Goal: Information Seeking & Learning: Learn about a topic

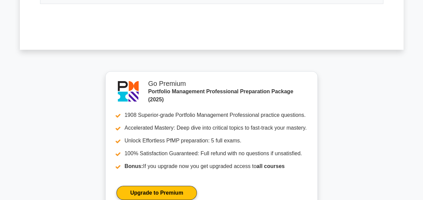
scroll to position [1108, 0]
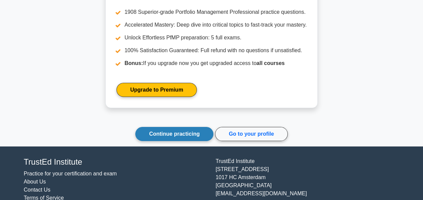
click at [179, 133] on link "Continue practicing" at bounding box center [174, 134] width 78 height 14
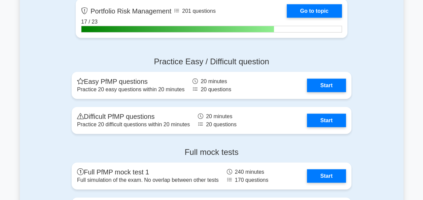
scroll to position [709, 0]
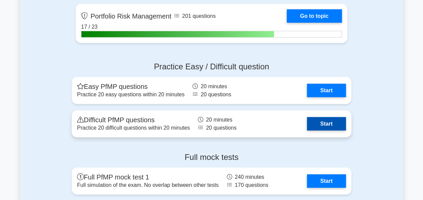
click at [335, 123] on link "Start" at bounding box center [326, 123] width 39 height 13
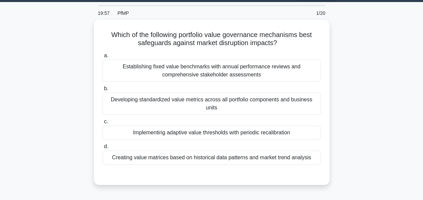
scroll to position [18, 0]
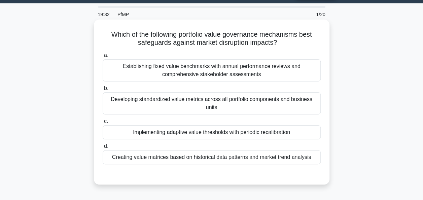
click at [211, 137] on div "Implementing adaptive value thresholds with periodic recalibration" at bounding box center [212, 132] width 218 height 14
click at [103, 123] on input "c. Implementing adaptive value thresholds with periodic recalibration" at bounding box center [103, 121] width 0 height 4
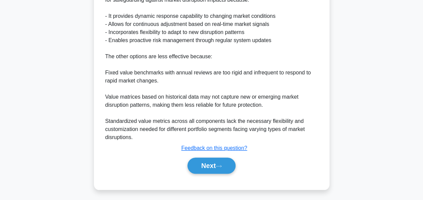
scroll to position [222, 0]
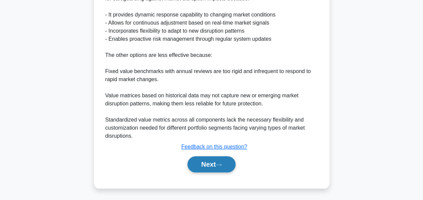
click at [211, 163] on button "Next" at bounding box center [211, 164] width 48 height 16
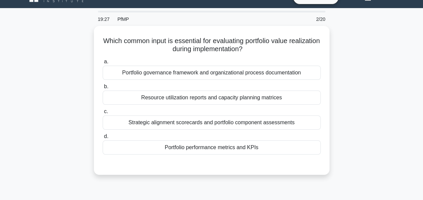
scroll to position [14, 0]
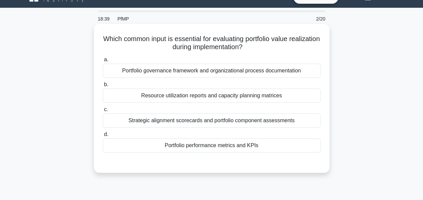
click at [203, 149] on div "Portfolio performance metrics and KPIs" at bounding box center [212, 145] width 218 height 14
click at [103, 137] on input "d. Portfolio performance metrics and KPIs" at bounding box center [103, 134] width 0 height 4
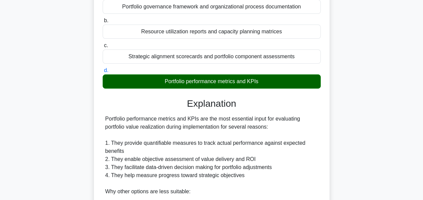
scroll to position [206, 0]
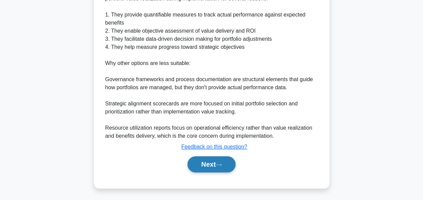
click at [211, 165] on button "Next" at bounding box center [211, 164] width 48 height 16
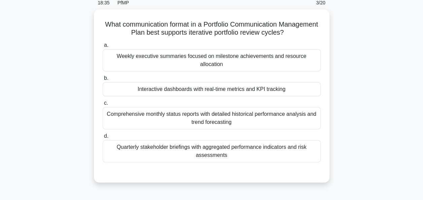
scroll to position [30, 0]
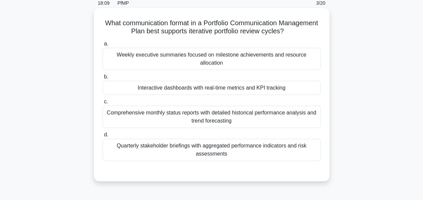
click at [206, 83] on div "Interactive dashboards with real-time metrics and KPI tracking" at bounding box center [212, 88] width 218 height 14
click at [103, 79] on input "b. Interactive dashboards with real-time metrics and KPI tracking" at bounding box center [103, 77] width 0 height 4
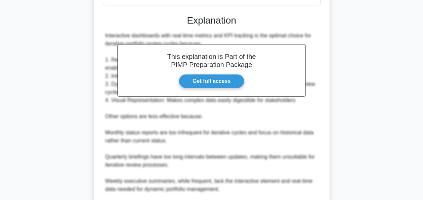
scroll to position [262, 0]
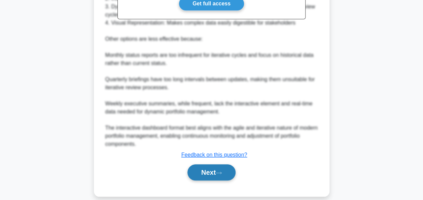
click at [216, 168] on button "Next" at bounding box center [211, 172] width 48 height 16
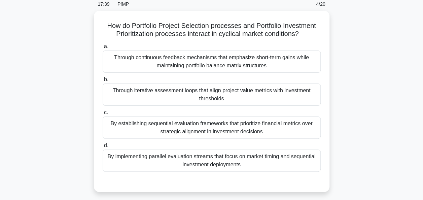
scroll to position [23, 0]
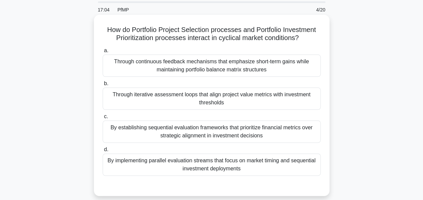
click at [207, 97] on div "Through iterative assessment loops that align project value metrics with invest…" at bounding box center [212, 98] width 218 height 22
click at [103, 86] on input "b. Through iterative assessment loops that align project value metrics with inv…" at bounding box center [103, 83] width 0 height 4
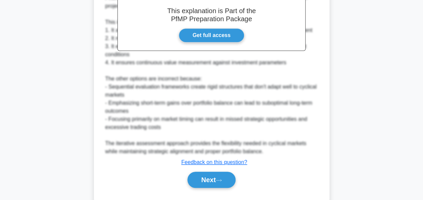
scroll to position [240, 0]
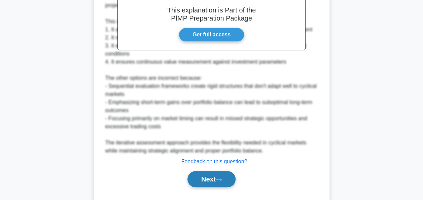
click at [219, 180] on icon at bounding box center [219, 180] width 6 height 4
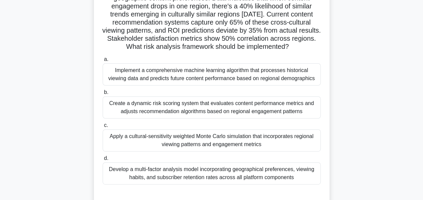
scroll to position [73, 0]
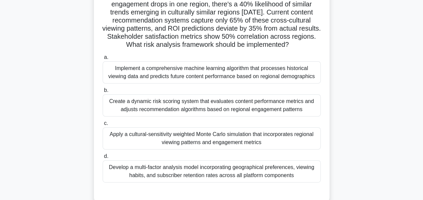
click at [193, 116] on div "Create a dynamic risk scoring system that evaluates content performance metrics…" at bounding box center [212, 105] width 218 height 22
click at [103, 93] on input "b. Create a dynamic risk scoring system that evaluates content performance metr…" at bounding box center [103, 90] width 0 height 4
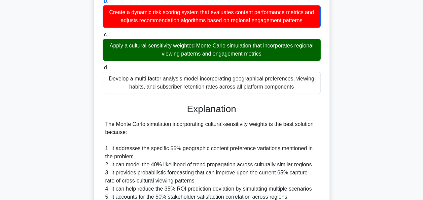
scroll to position [160, 0]
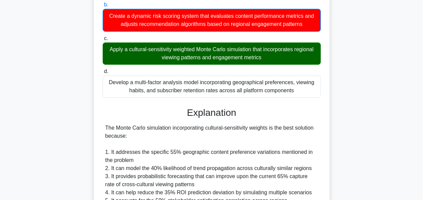
click at [63, 180] on div "A portfolio manager at a media conglomerate observes that 55% of their streamin…" at bounding box center [212, 119] width 384 height 478
click at [62, 163] on div "A portfolio manager at a media conglomerate observes that 55% of their streamin…" at bounding box center [212, 119] width 384 height 478
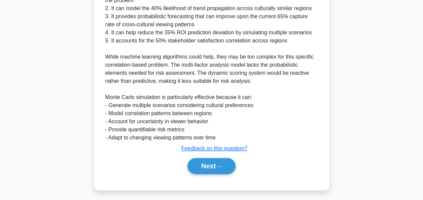
scroll to position [328, 0]
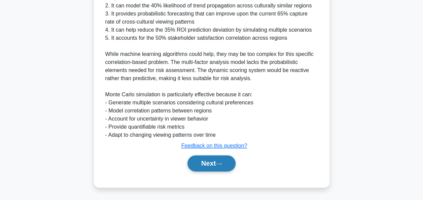
click at [213, 163] on button "Next" at bounding box center [211, 163] width 48 height 16
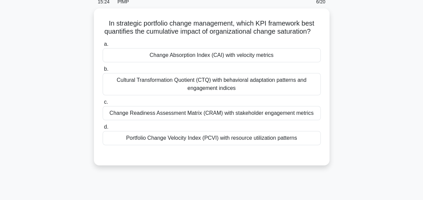
scroll to position [31, 0]
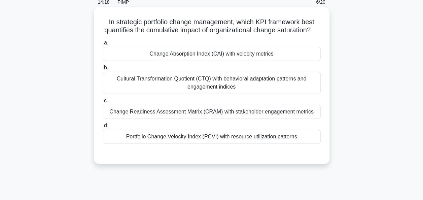
click at [226, 119] on div "Change Readiness Assessment Matrix (CRAM) with stakeholder engagement metrics" at bounding box center [212, 112] width 218 height 14
click at [103, 103] on input "c. Change Readiness Assessment Matrix (CRAM) with stakeholder engagement metrics" at bounding box center [103, 101] width 0 height 4
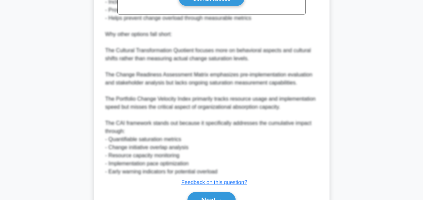
scroll to position [296, 0]
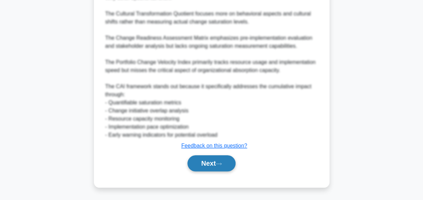
click at [214, 170] on button "Next" at bounding box center [211, 163] width 48 height 16
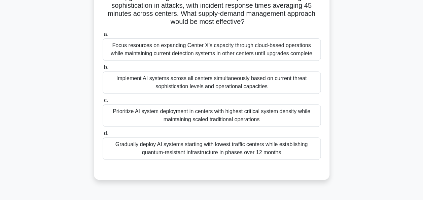
scroll to position [106, 0]
click at [49, 155] on div "A major cybersecurity portfolio manages incident response across 20 data center…" at bounding box center [212, 61] width 384 height 254
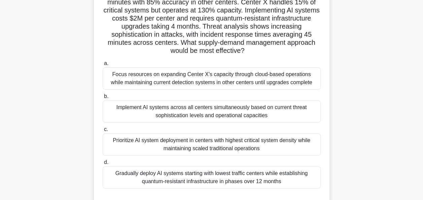
scroll to position [76, 0]
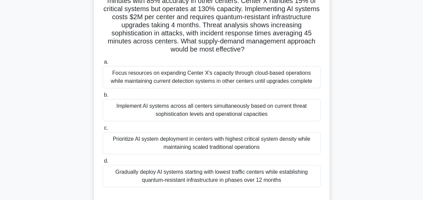
click at [217, 84] on div "Focus resources on expanding Center X's capacity through cloud-based operations…" at bounding box center [212, 77] width 218 height 22
click at [103, 64] on input "a. Focus resources on expanding Center X's capacity through cloud-based operati…" at bounding box center [103, 62] width 0 height 4
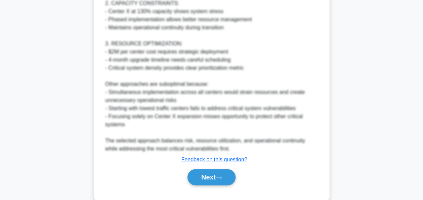
scroll to position [356, 0]
click at [218, 177] on button "Next" at bounding box center [211, 177] width 48 height 16
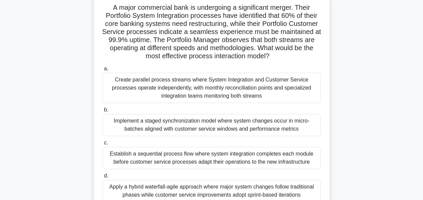
scroll to position [43, 0]
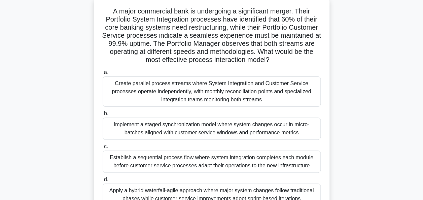
click at [53, 156] on div "A major commercial bank is undergoing a significant merger. Their Portfolio Sys…" at bounding box center [212, 115] width 384 height 238
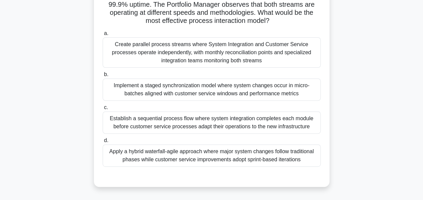
scroll to position [84, 0]
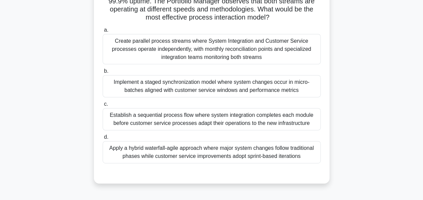
click at [172, 154] on div "Apply a hybrid waterfall-agile approach where major system changes follow tradi…" at bounding box center [212, 152] width 218 height 22
click at [103, 139] on input "d. Apply a hybrid waterfall-agile approach where major system changes follow tr…" at bounding box center [103, 137] width 0 height 4
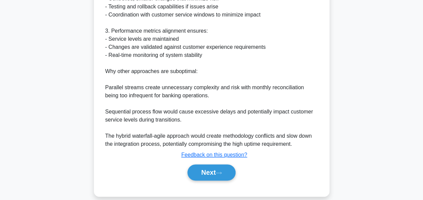
scroll to position [344, 0]
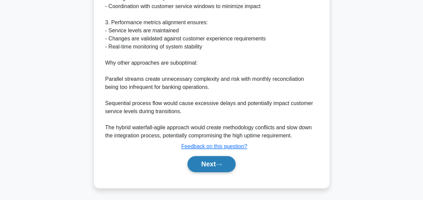
click at [218, 161] on button "Next" at bounding box center [211, 164] width 48 height 16
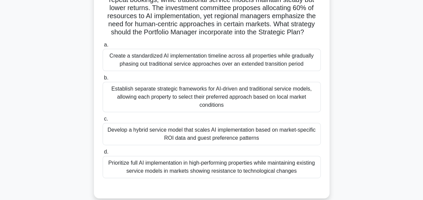
scroll to position [78, 0]
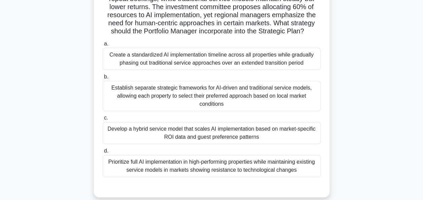
click at [202, 144] on div "Develop a hybrid service model that scales AI implementation based on market-sp…" at bounding box center [212, 133] width 218 height 22
click at [103, 120] on input "c. Develop a hybrid service model that scales AI implementation based on market…" at bounding box center [103, 118] width 0 height 4
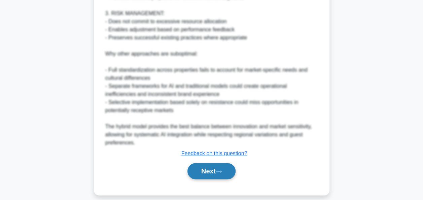
click at [214, 179] on button "Next" at bounding box center [211, 171] width 48 height 16
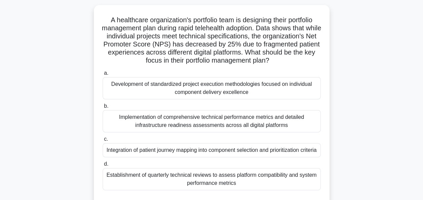
scroll to position [38, 0]
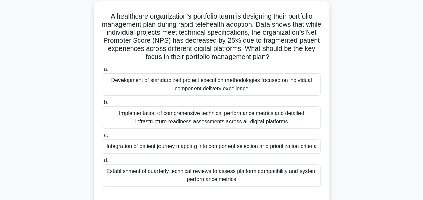
click at [49, 157] on div "A healthcare organization's portfolio team is designing their portfolio managem…" at bounding box center [212, 107] width 384 height 213
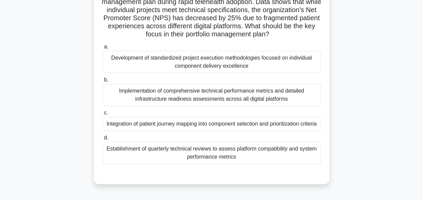
scroll to position [61, 0]
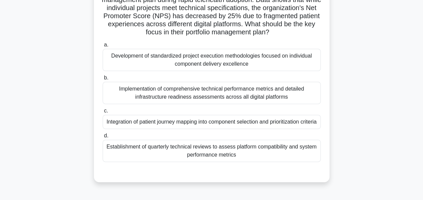
click at [206, 59] on div "Development of standardized project execution methodologies focused on individu…" at bounding box center [212, 60] width 218 height 22
click at [103, 47] on input "a. Development of standardized project execution methodologies focused on indiv…" at bounding box center [103, 45] width 0 height 4
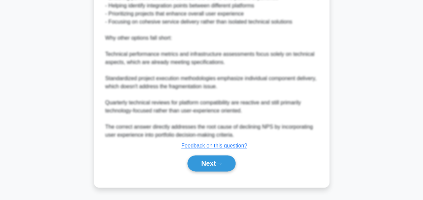
scroll to position [328, 0]
click at [214, 166] on button "Next" at bounding box center [211, 163] width 48 height 16
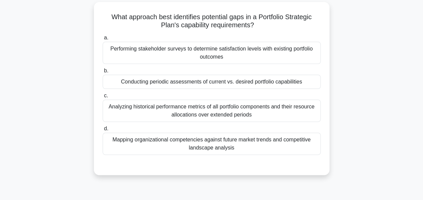
scroll to position [29, 0]
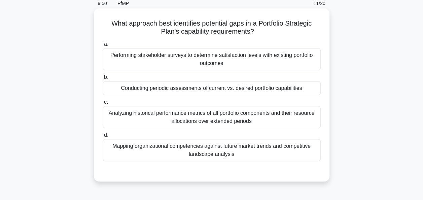
click at [225, 93] on div "Conducting periodic assessments of current vs. desired portfolio capabilities" at bounding box center [212, 88] width 218 height 14
click at [103, 79] on input "b. Conducting periodic assessments of current vs. desired portfolio capabilities" at bounding box center [103, 77] width 0 height 4
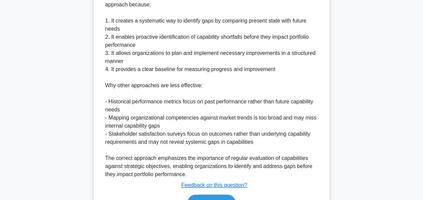
scroll to position [262, 0]
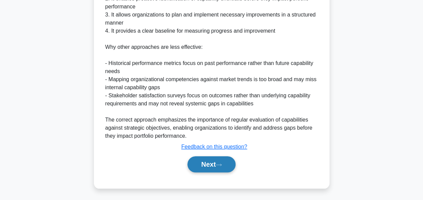
click at [213, 166] on button "Next" at bounding box center [211, 164] width 48 height 16
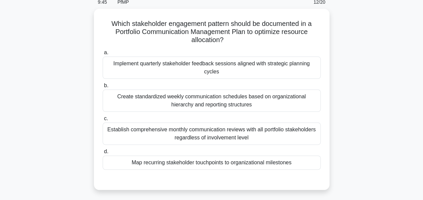
scroll to position [34, 0]
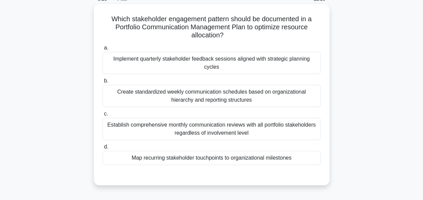
click at [191, 153] on div "Map recurring stakeholder touchpoints to organizational milestones" at bounding box center [212, 158] width 218 height 14
click at [103, 149] on input "d. Map recurring stakeholder touchpoints to organizational milestones" at bounding box center [103, 147] width 0 height 4
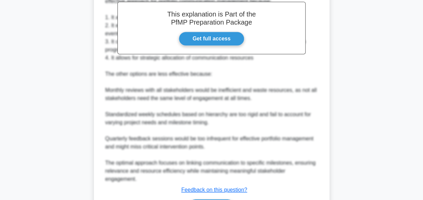
scroll to position [262, 0]
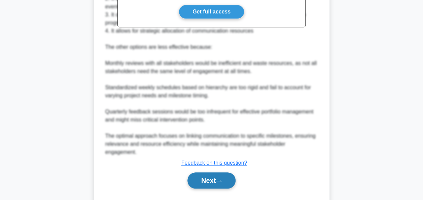
click at [212, 172] on button "Next" at bounding box center [211, 180] width 48 height 16
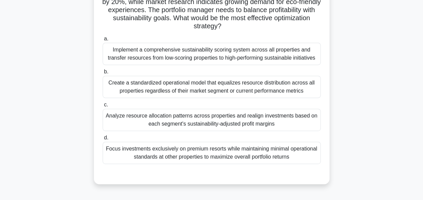
scroll to position [90, 0]
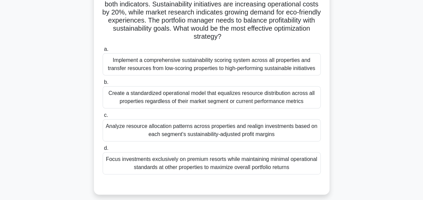
click at [54, 171] on div "A global hospitality chain operates multiple resort brands catering to differen…" at bounding box center [212, 76] width 384 height 254
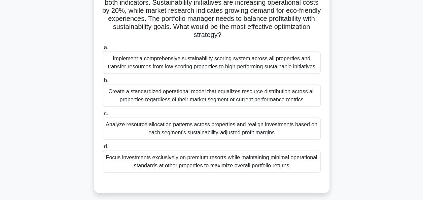
click at [198, 134] on div "Analyze resource allocation patterns across properties and realign investments …" at bounding box center [212, 128] width 218 height 22
click at [103, 116] on input "c. Analyze resource allocation patterns across properties and realign investmen…" at bounding box center [103, 113] width 0 height 4
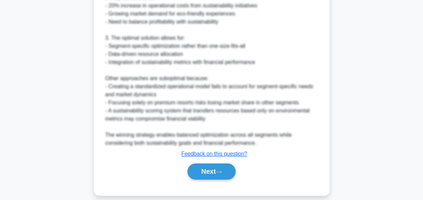
scroll to position [367, 0]
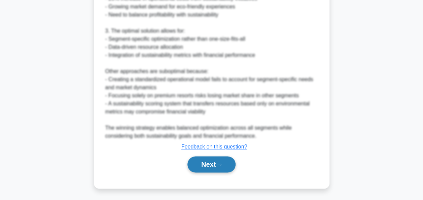
click at [215, 160] on button "Next" at bounding box center [211, 164] width 48 height 16
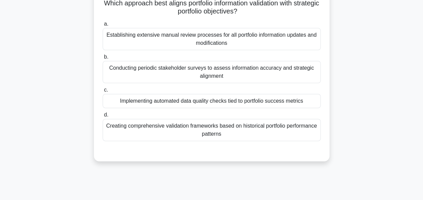
scroll to position [46, 0]
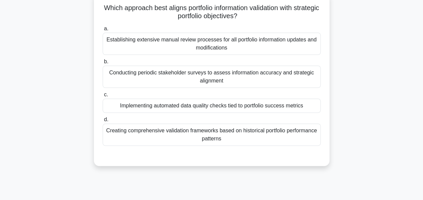
click at [50, 194] on div "8:50 PfMP 14/20 Which approach best aligns portfolio information validation wit…" at bounding box center [212, 146] width 384 height 336
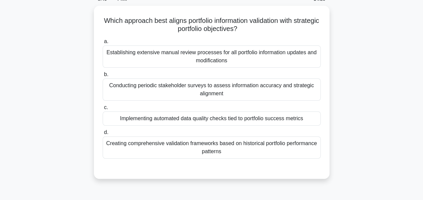
scroll to position [34, 0]
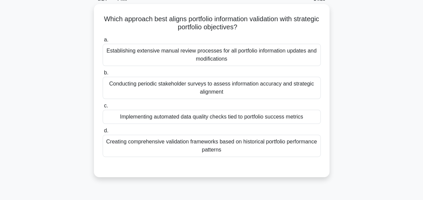
click at [219, 96] on div "Conducting periodic stakeholder surveys to assess information accuracy and stra…" at bounding box center [212, 88] width 218 height 22
click at [103, 75] on input "b. Conducting periodic stakeholder surveys to assess information accuracy and s…" at bounding box center [103, 73] width 0 height 4
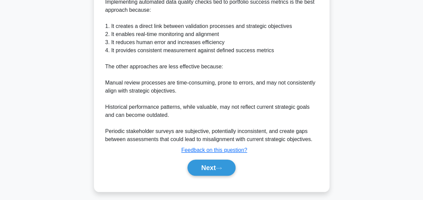
scroll to position [223, 0]
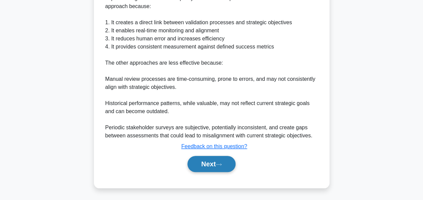
click at [213, 166] on button "Next" at bounding box center [211, 164] width 48 height 16
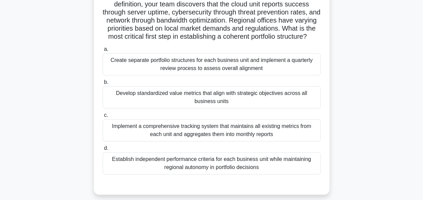
scroll to position [69, 0]
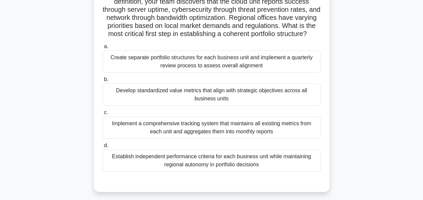
click at [58, 176] on div "A global internet service provider has multiple business units spanning cloud h…" at bounding box center [212, 84] width 384 height 229
click at [50, 182] on div "A global internet service provider has multiple business units spanning cloud h…" at bounding box center [212, 84] width 384 height 229
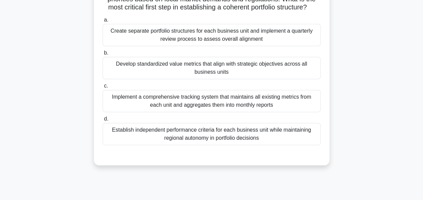
scroll to position [96, 0]
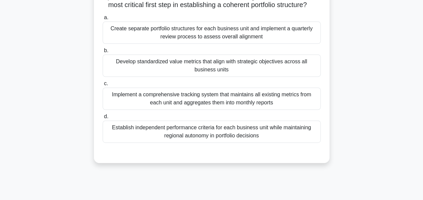
click at [237, 74] on div "Develop standardized value metrics that align with strategic objectives across …" at bounding box center [212, 65] width 218 height 22
click at [103, 53] on input "b. Develop standardized value metrics that align with strategic objectives acro…" at bounding box center [103, 50] width 0 height 4
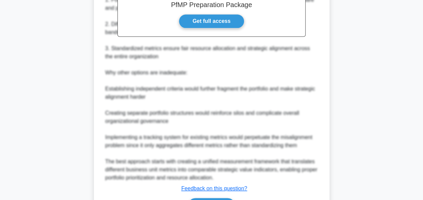
scroll to position [343, 0]
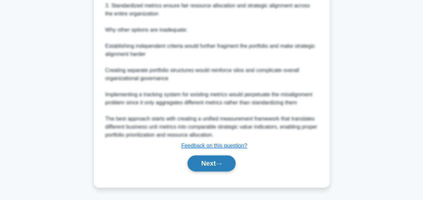
click at [214, 166] on button "Next" at bounding box center [211, 163] width 48 height 16
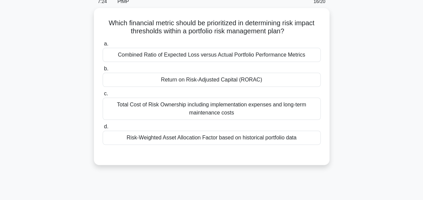
scroll to position [32, 0]
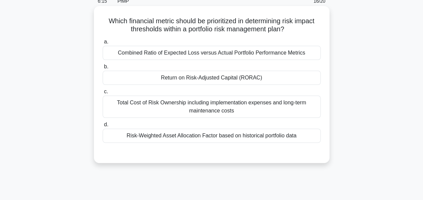
click at [245, 84] on div "Return on Risk-Adjusted Capital (RORAC)" at bounding box center [212, 78] width 218 height 14
click at [103, 69] on input "b. Return on Risk-Adjusted Capital (RORAC)" at bounding box center [103, 67] width 0 height 4
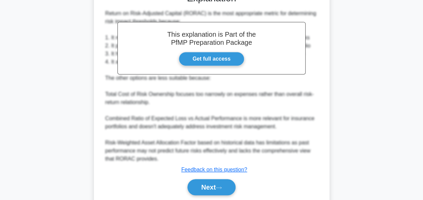
scroll to position [214, 0]
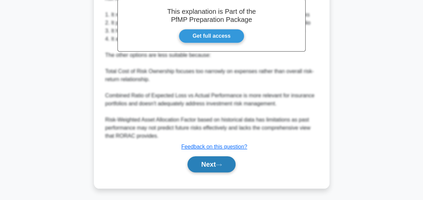
click at [216, 166] on button "Next" at bounding box center [211, 164] width 48 height 16
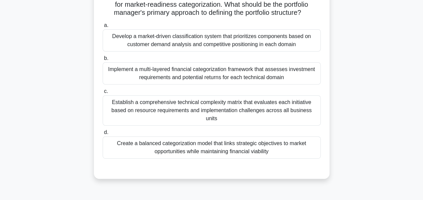
scroll to position [90, 0]
click at [39, 151] on div "A major technology company wants to start diversifying its portfolio across clo…" at bounding box center [212, 68] width 384 height 238
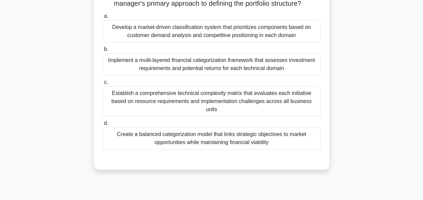
scroll to position [100, 0]
click at [59, 175] on div "A major technology company wants to start diversifying its portfolio across clo…" at bounding box center [212, 59] width 384 height 238
click at [45, 157] on div "A major technology company wants to start diversifying its portfolio across clo…" at bounding box center [212, 59] width 384 height 238
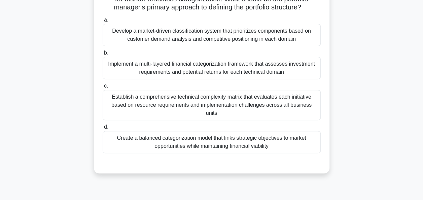
scroll to position [98, 0]
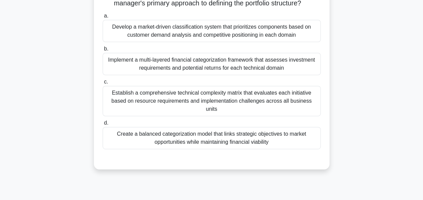
click at [225, 74] on div "Implement a multi-layered financial categorization framework that assesses inve…" at bounding box center [212, 64] width 218 height 22
click at [103, 51] on input "b. Implement a multi-layered financial categorization framework that assesses i…" at bounding box center [103, 49] width 0 height 4
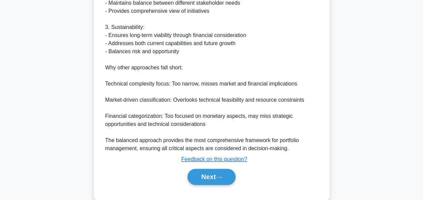
scroll to position [368, 0]
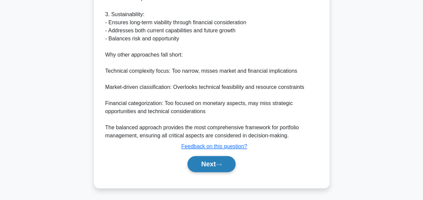
click at [216, 166] on button "Next" at bounding box center [211, 164] width 48 height 16
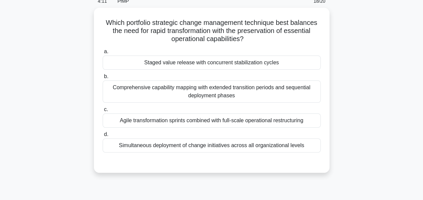
scroll to position [33, 0]
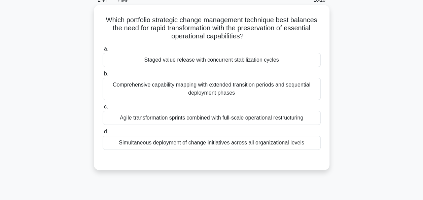
click at [220, 64] on div "Staged value release with concurrent stabilization cycles" at bounding box center [212, 60] width 218 height 14
click at [103, 51] on input "a. Staged value release with concurrent stabilization cycles" at bounding box center [103, 49] width 0 height 4
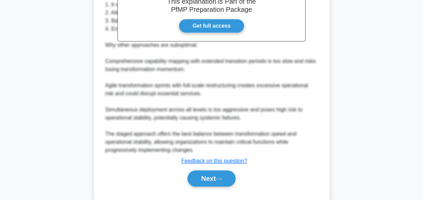
scroll to position [238, 0]
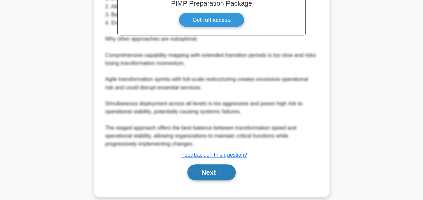
click at [213, 164] on button "Next" at bounding box center [211, 172] width 48 height 16
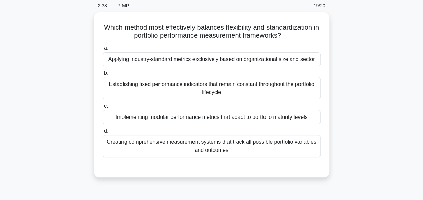
scroll to position [30, 0]
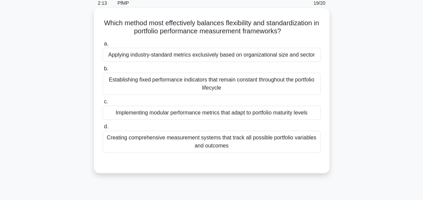
click at [196, 113] on div "Implementing modular performance metrics that adapt to portfolio maturity levels" at bounding box center [212, 113] width 218 height 14
click at [103, 104] on input "c. Implementing modular performance metrics that adapt to portfolio maturity le…" at bounding box center [103, 102] width 0 height 4
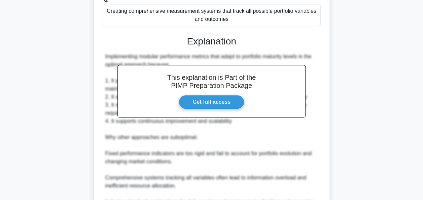
scroll to position [262, 0]
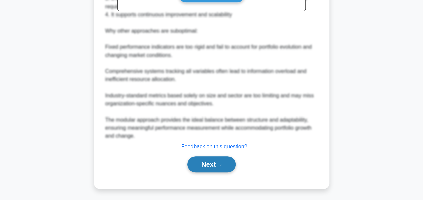
click at [211, 162] on button "Next" at bounding box center [211, 164] width 48 height 16
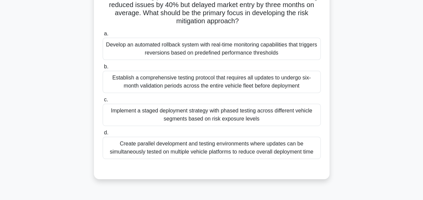
scroll to position [99, 0]
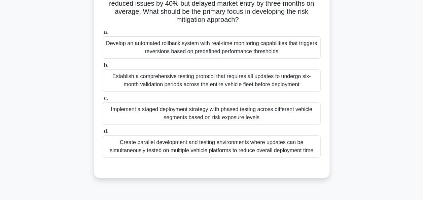
click at [36, 152] on div "A portfolio manager at a global automotive company is developing a risk managem…" at bounding box center [212, 63] width 384 height 246
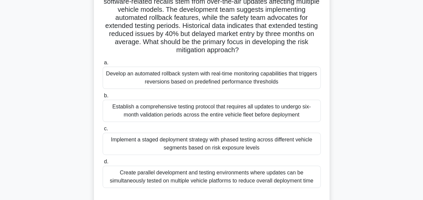
scroll to position [69, 0]
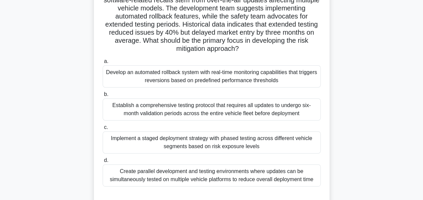
click at [207, 79] on div "Develop an automated rollback system with real-time monitoring capabilities tha…" at bounding box center [212, 76] width 218 height 22
click at [103, 64] on input "a. Develop an automated rollback system with real-time monitoring capabilities …" at bounding box center [103, 61] width 0 height 4
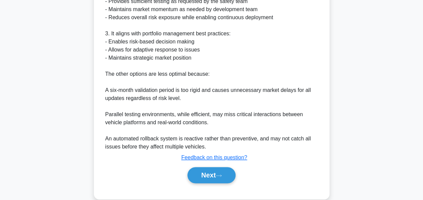
scroll to position [358, 0]
click at [215, 178] on button "Next" at bounding box center [211, 175] width 48 height 16
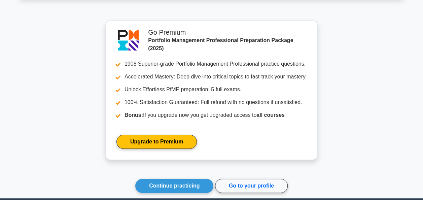
scroll to position [1436, 0]
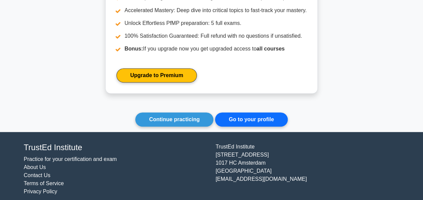
click at [240, 112] on link "Go to your profile" at bounding box center [251, 119] width 73 height 14
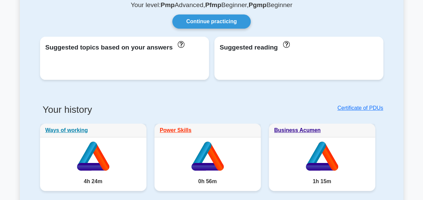
scroll to position [41, 0]
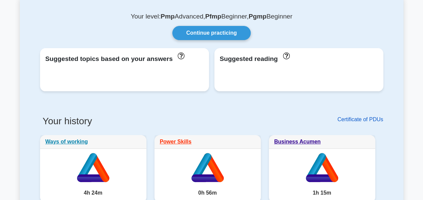
click at [351, 118] on link "Certificate of PDUs" at bounding box center [360, 119] width 46 height 6
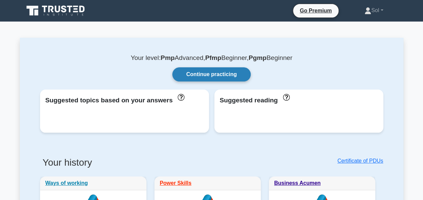
click at [194, 73] on link "Continue practicing" at bounding box center [211, 74] width 78 height 14
